Goal: Check status

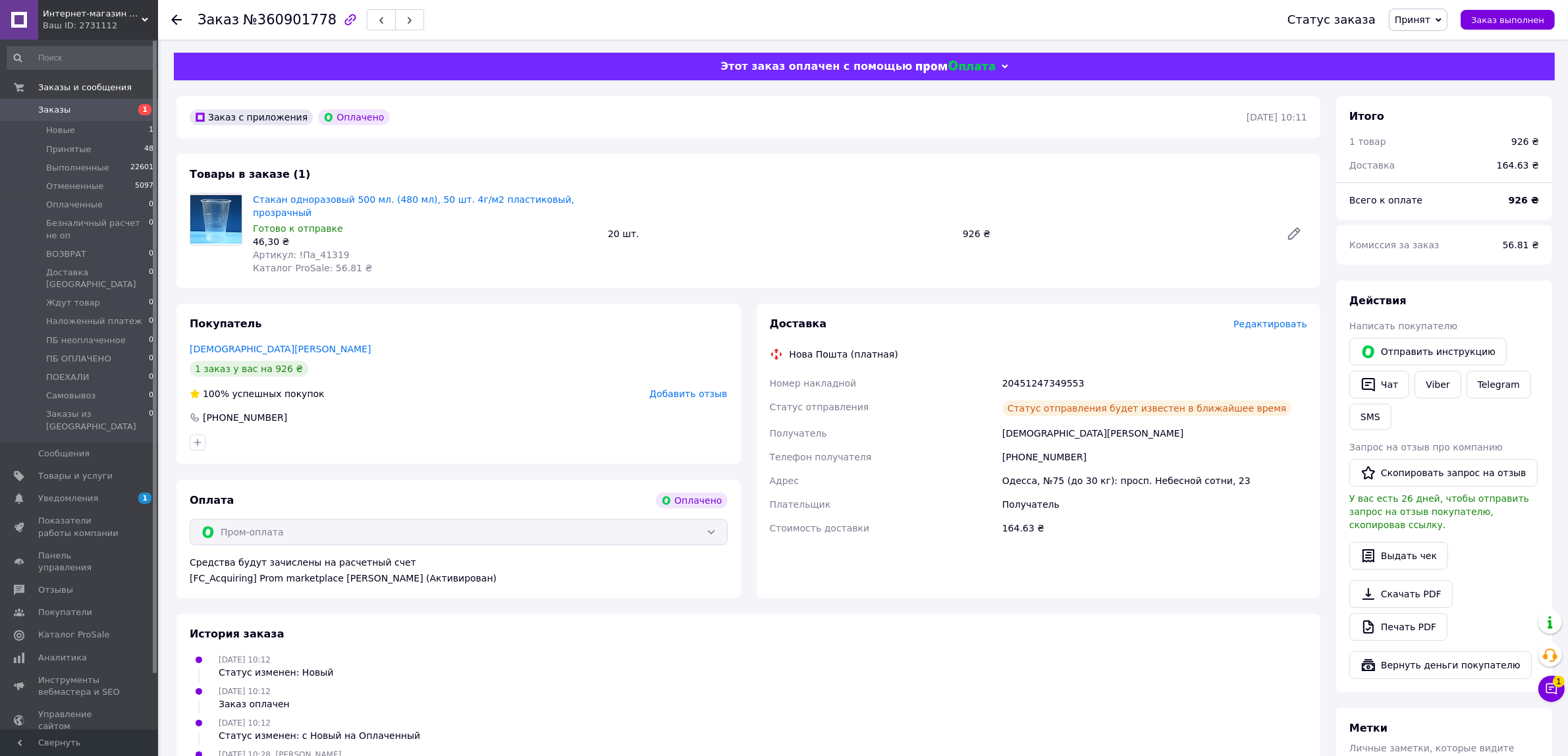
click at [87, 109] on span "Заказы" at bounding box center [80, 110] width 84 height 12
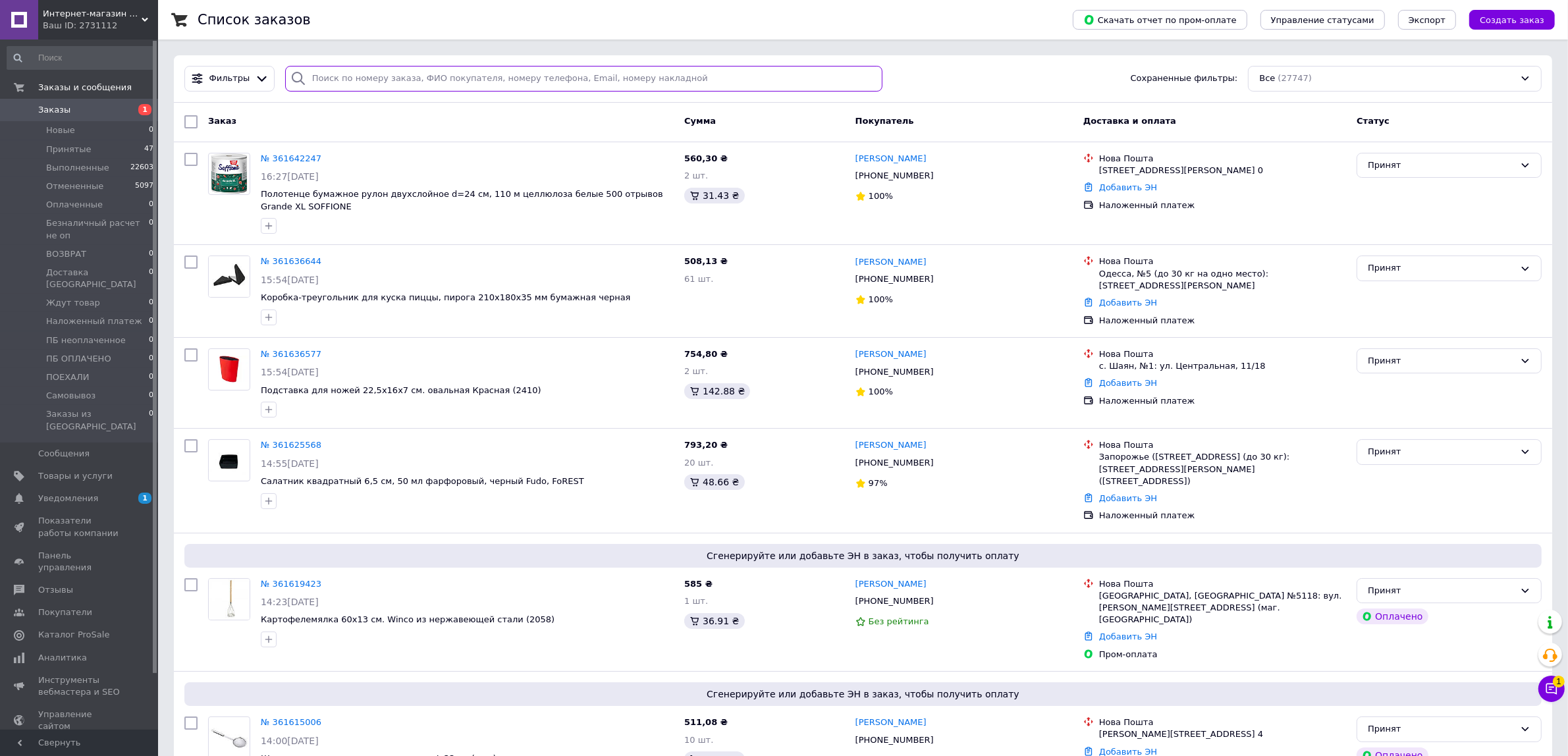
click at [350, 77] on input "search" at bounding box center [583, 78] width 597 height 25
paste input "361157677"
type input "361157677"
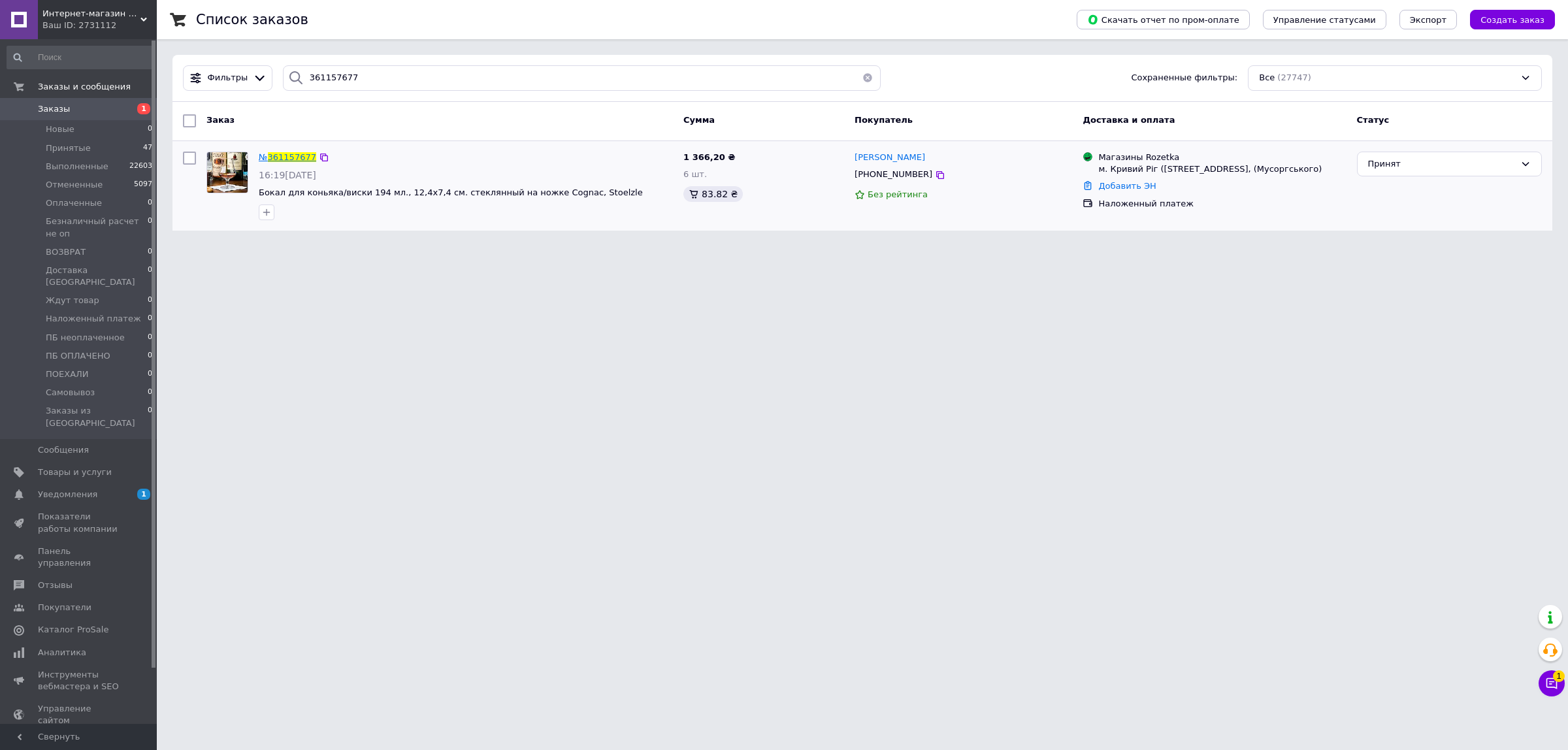
click at [266, 157] on span "№" at bounding box center [262, 157] width 9 height 10
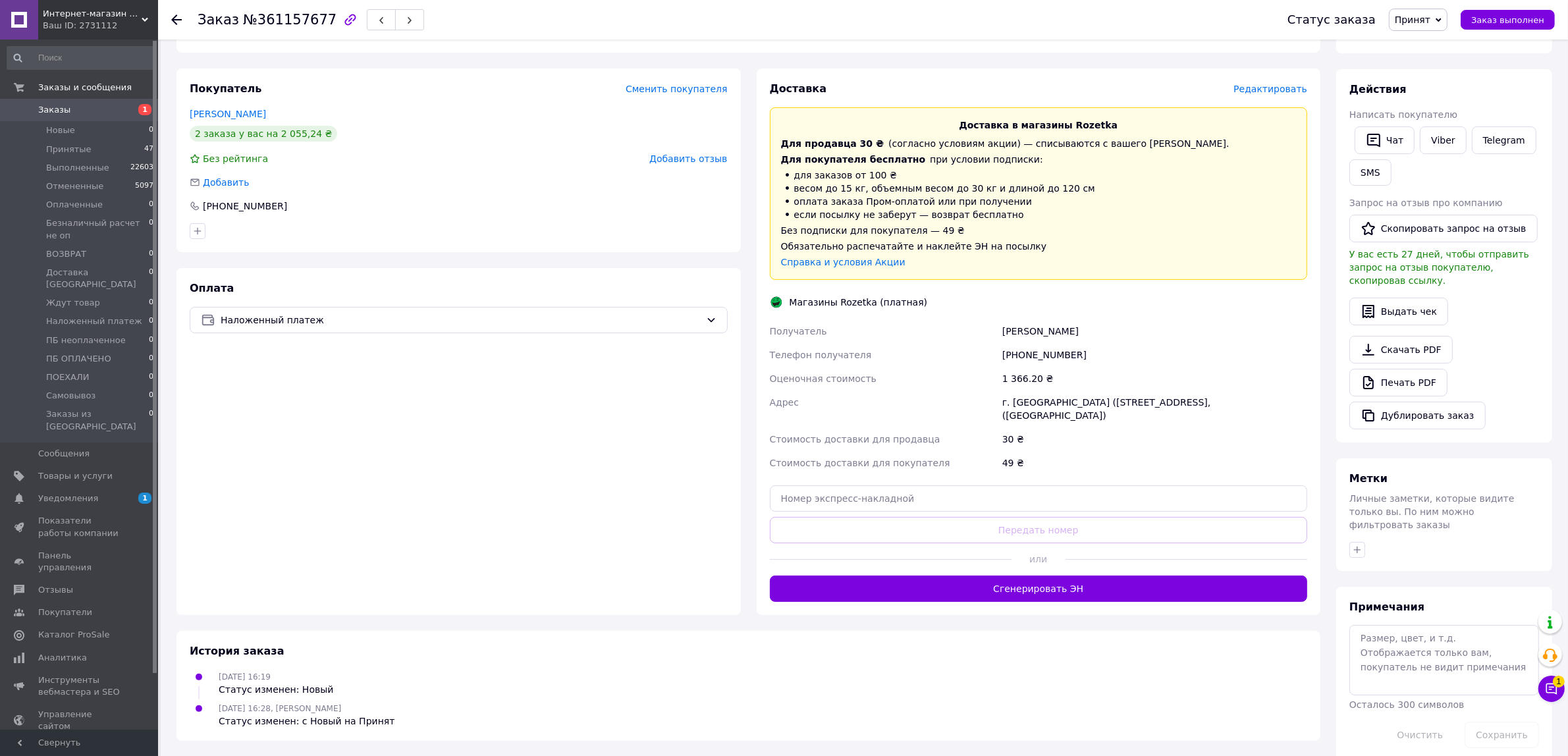
scroll to position [195, 0]
click at [1001, 588] on button "Сгенерировать ЭН" at bounding box center [1038, 588] width 538 height 26
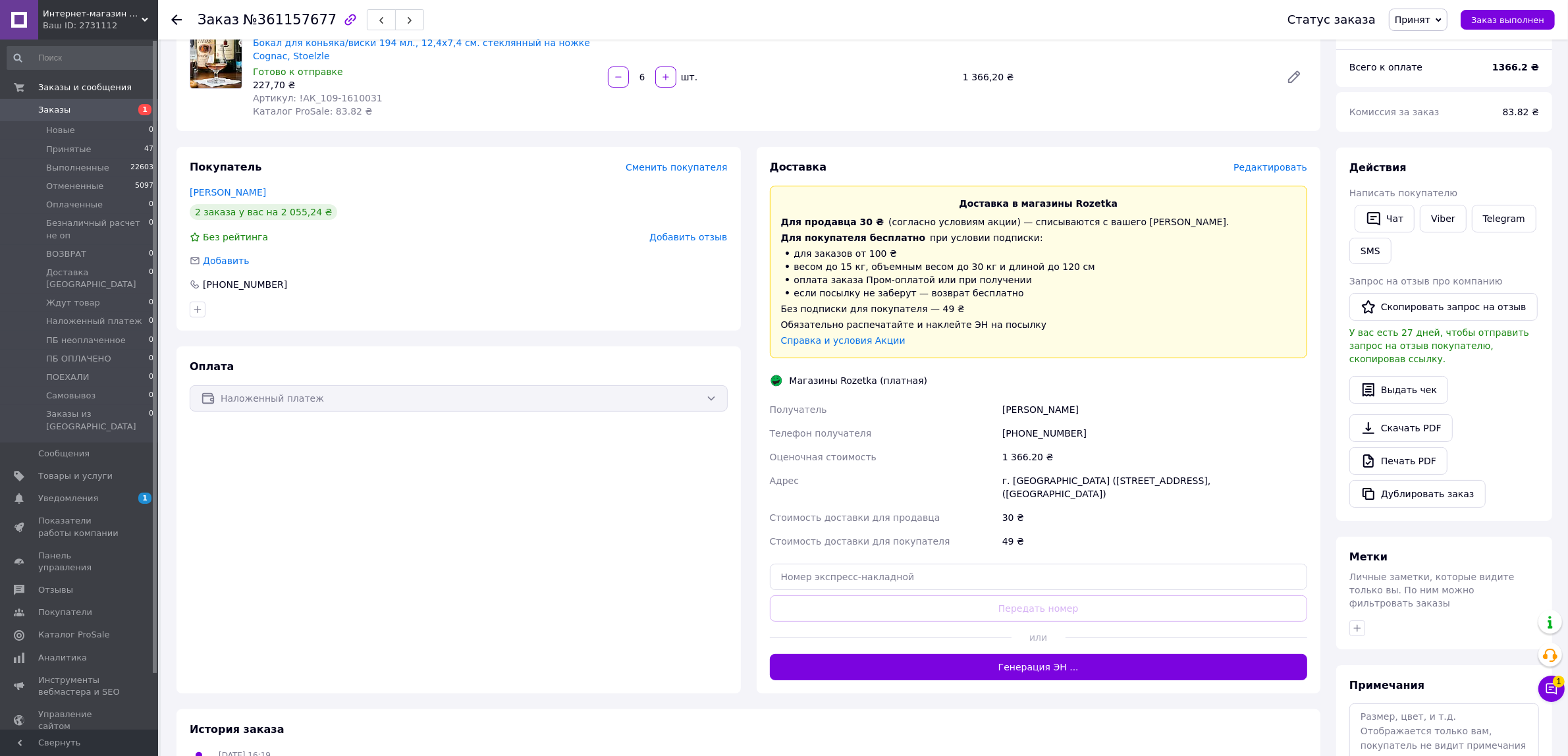
scroll to position [30, 0]
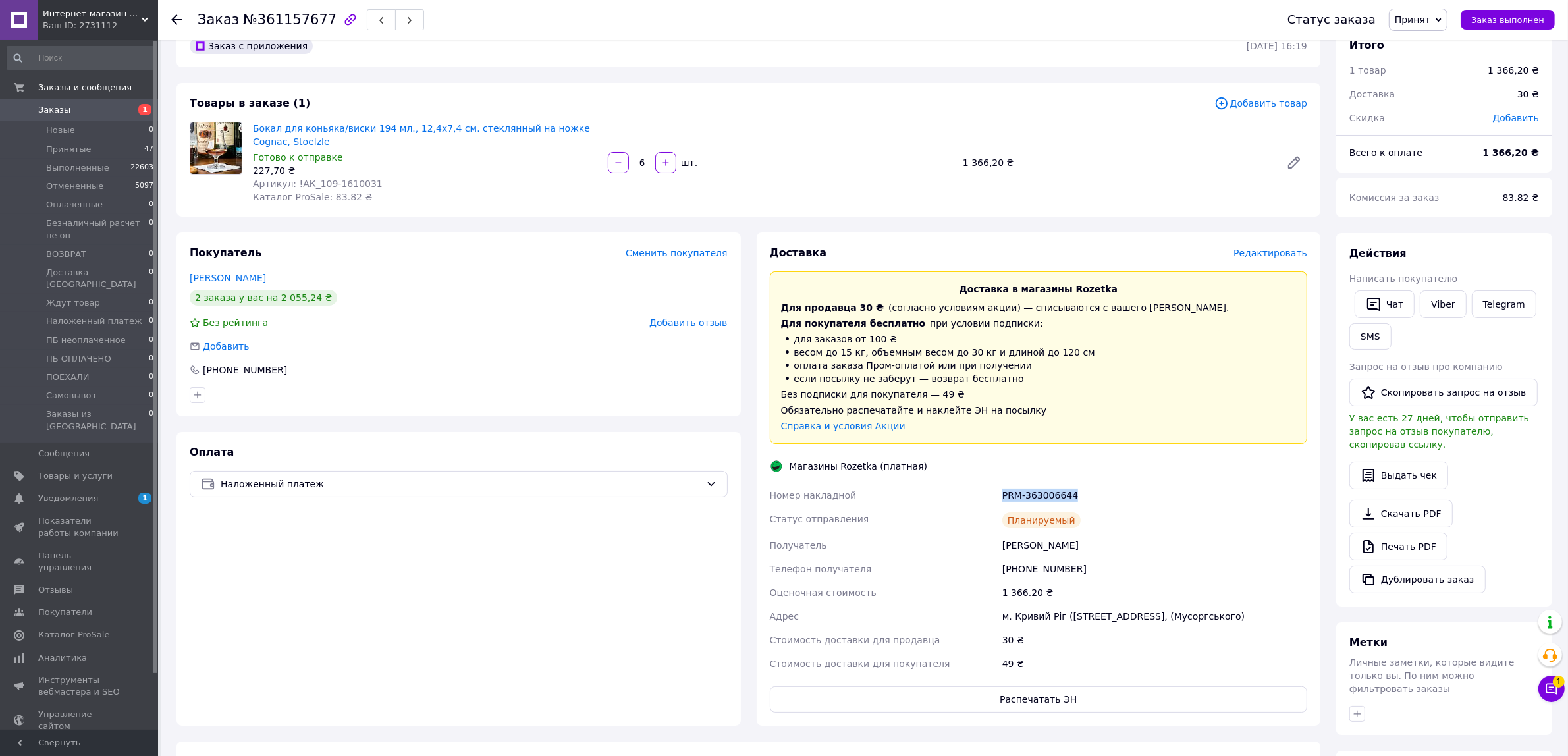
drag, startPoint x: 1091, startPoint y: 487, endPoint x: 986, endPoint y: 487, distance: 105.0
click at [995, 487] on div "Номер накладной PRM-363006644 Статус отправления Планируемый Получатель [PERSON…" at bounding box center [1038, 579] width 543 height 192
copy div "Номер накладной PRM-363006644"
click at [1042, 703] on button "Распечатать ЭН" at bounding box center [1038, 699] width 538 height 26
